Goal: Go to known website: Access a specific website the user already knows

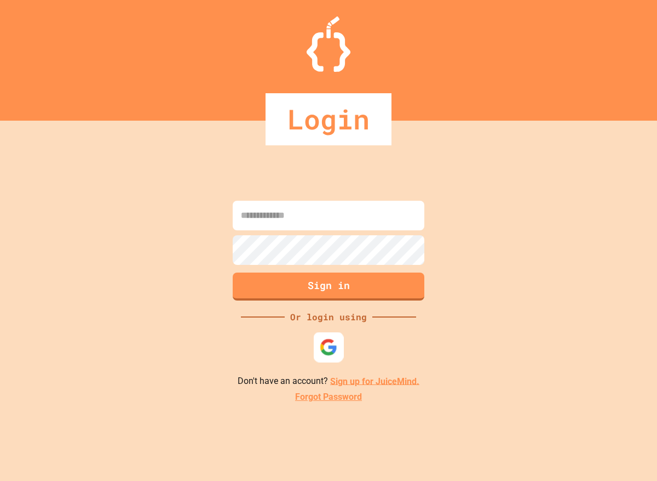
click at [333, 356] on div at bounding box center [329, 346] width 30 height 30
click at [318, 343] on div at bounding box center [329, 346] width 30 height 30
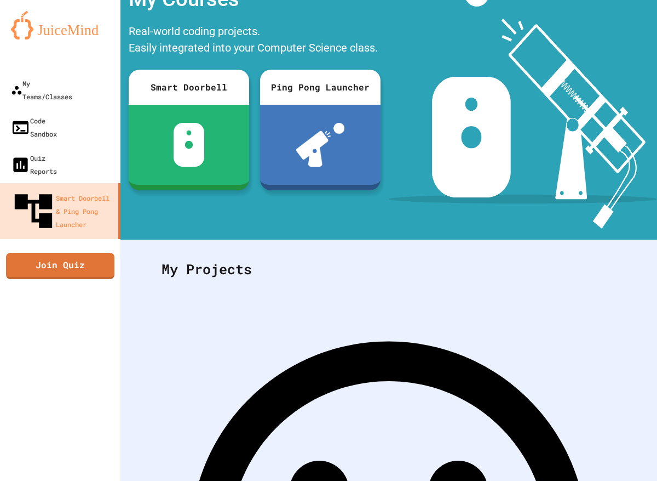
scroll to position [61, 0]
